Goal: Task Accomplishment & Management: Manage account settings

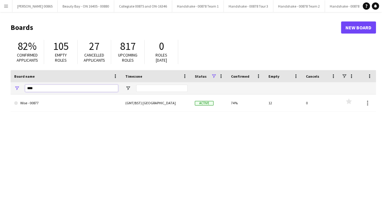
click at [50, 89] on input "****" at bounding box center [71, 88] width 93 height 7
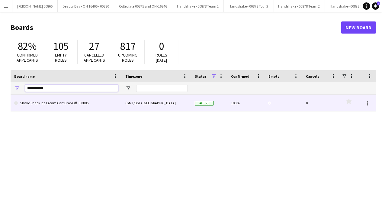
type input "**********"
click at [60, 103] on link "Shake Shack Ice Cream Cart Drop Off - 00886" at bounding box center [66, 103] width 104 height 17
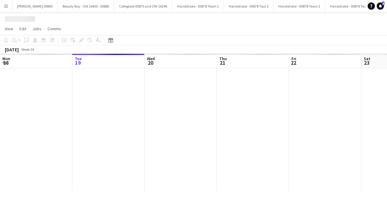
scroll to position [0, 373]
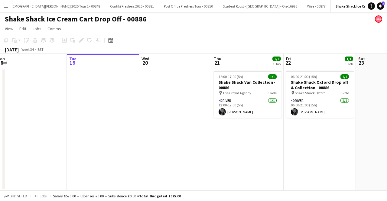
drag, startPoint x: 256, startPoint y: 135, endPoint x: 253, endPoint y: 135, distance: 3.3
click at [253, 135] on app-calendar-viewport "Sat 16 Sun 17 Mon 18 Tue 19 Wed 20 Thu 21 1/1 1 Job Fri 22 1/1 1 Job Sat 23 Sun…" at bounding box center [193, 122] width 387 height 137
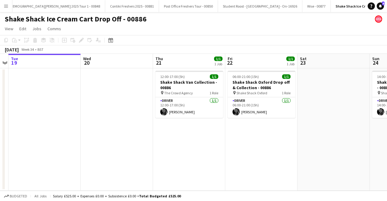
scroll to position [0, 209]
drag, startPoint x: 240, startPoint y: 116, endPoint x: 188, endPoint y: 116, distance: 52.3
click at [188, 116] on app-calendar-viewport "Sat 16 Sun 17 Mon 18 Tue 19 Wed 20 Thu 21 1/1 1 Job Fri 22 1/1 1 Job Sat 23 Sun…" at bounding box center [193, 122] width 387 height 137
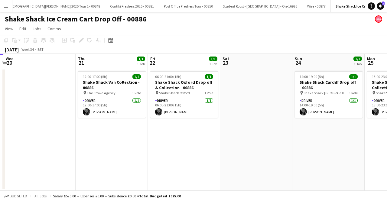
drag, startPoint x: 184, startPoint y: 117, endPoint x: 133, endPoint y: 120, distance: 51.2
click at [133, 120] on app-calendar-viewport "Sat 16 Sun 17 Mon 18 Tue 19 Wed 20 Thu 21 1/1 1 Job Fri 22 1/1 1 Job Sat 23 Sun…" at bounding box center [193, 122] width 387 height 137
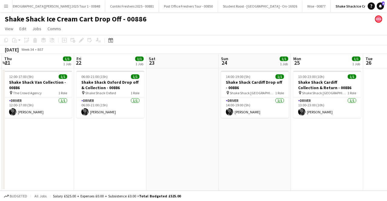
scroll to position [0, 229]
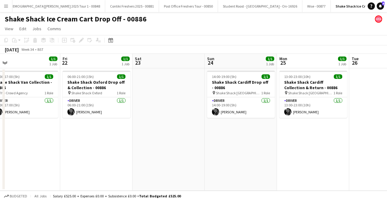
drag, startPoint x: 227, startPoint y: 137, endPoint x: 213, endPoint y: 137, distance: 13.9
click at [213, 137] on app-calendar-viewport "Mon 18 Tue 19 Wed 20 Thu 21 1/1 1 Job Fri 22 1/1 1 Job Sat 23 Sun 24 1/1 1 Job …" at bounding box center [193, 122] width 387 height 137
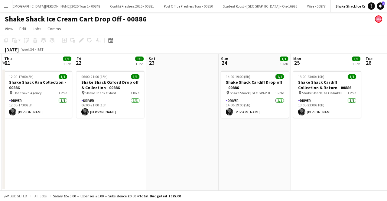
drag, startPoint x: 213, startPoint y: 137, endPoint x: 227, endPoint y: 139, distance: 14.1
click at [227, 139] on app-calendar-viewport "Mon 18 Tue 19 Wed 20 Thu 21 1/1 1 Job Fri 22 1/1 1 Job Sat 23 Sun 24 1/1 1 Job …" at bounding box center [193, 122] width 387 height 137
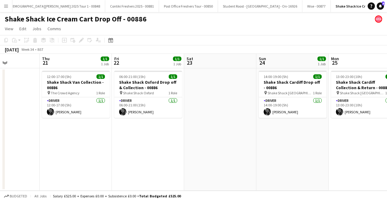
drag, startPoint x: 227, startPoint y: 139, endPoint x: 265, endPoint y: 139, distance: 37.8
click at [265, 139] on app-calendar-viewport "Mon 18 Tue 19 Wed 20 Thu 21 1/1 1 Job Fri 22 1/1 1 Job Sat 23 Sun 24 1/1 1 Job …" at bounding box center [193, 122] width 387 height 137
click at [76, 103] on app-card-role "Driver [DATE] 12:00-17:00 (5h) [PERSON_NAME]" at bounding box center [76, 107] width 68 height 21
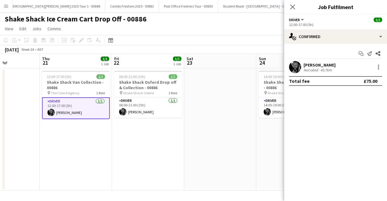
click at [142, 96] on app-job-card "06:00-21:00 (15h) 1/1 Shake Shack Oxford Drop off & Collection - 00886 pin Shak…" at bounding box center [148, 94] width 68 height 47
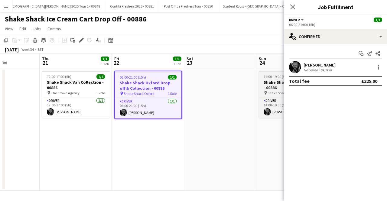
click at [273, 82] on h3 "Shake Shack Cardiff Drop off - 00886" at bounding box center [293, 85] width 68 height 11
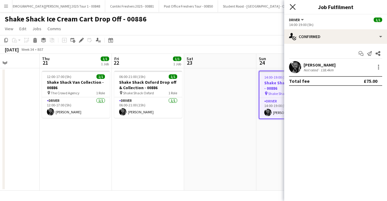
click at [292, 9] on icon "Close pop-in" at bounding box center [293, 7] width 6 height 6
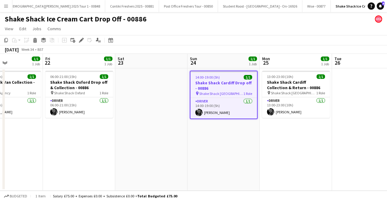
scroll to position [0, 272]
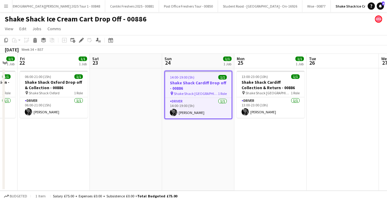
drag, startPoint x: 357, startPoint y: 126, endPoint x: 262, endPoint y: 142, distance: 95.7
click at [262, 142] on app-calendar-viewport "Mon 18 Tue 19 Wed 20 Thu 21 1/1 1 Job Fri 22 1/1 1 Job Sat 23 Sun 24 1/1 1 Job …" at bounding box center [193, 122] width 387 height 137
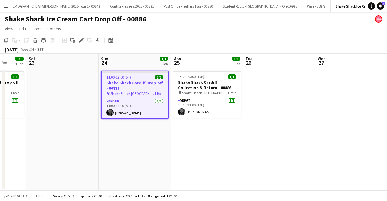
scroll to position [0, 191]
drag, startPoint x: 285, startPoint y: 142, endPoint x: 220, endPoint y: 148, distance: 65.2
click at [221, 148] on app-calendar-viewport "Wed 20 Thu 21 1/1 1 Job Fri 22 1/1 1 Job Sat 23 Sun 24 1/1 1 Job Mon 25 1/1 1 J…" at bounding box center [193, 122] width 387 height 137
